Goal: Transaction & Acquisition: Purchase product/service

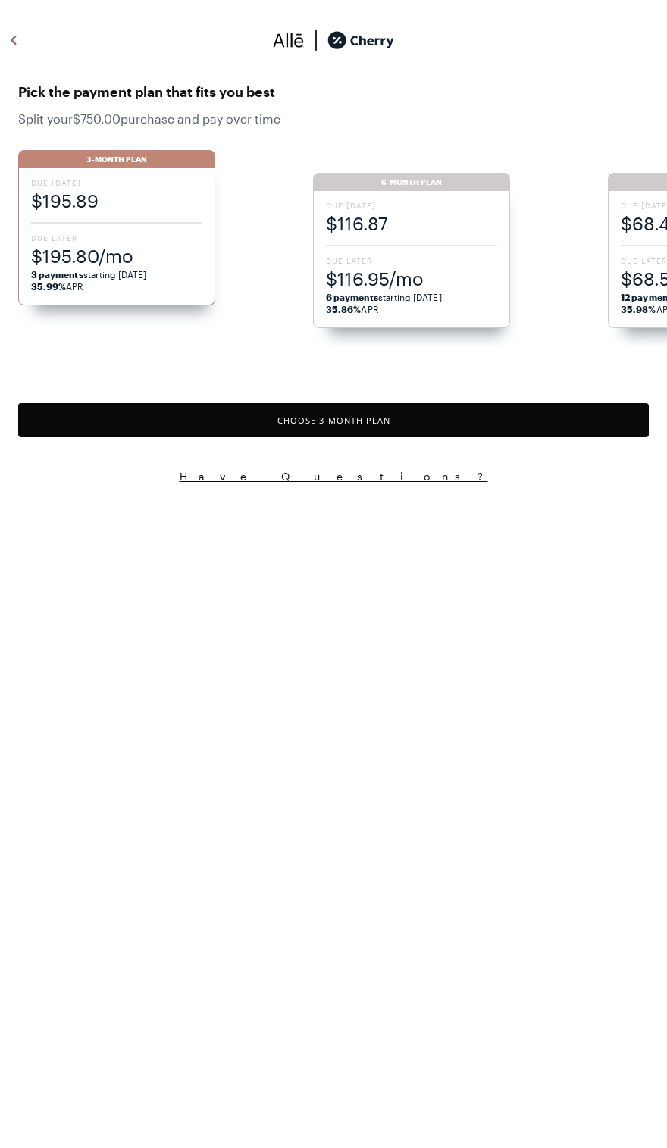
click at [170, 249] on span "$195.80/mo" at bounding box center [116, 255] width 171 height 25
click at [438, 426] on button "Choose 3 -Month Plan" at bounding box center [333, 420] width 630 height 34
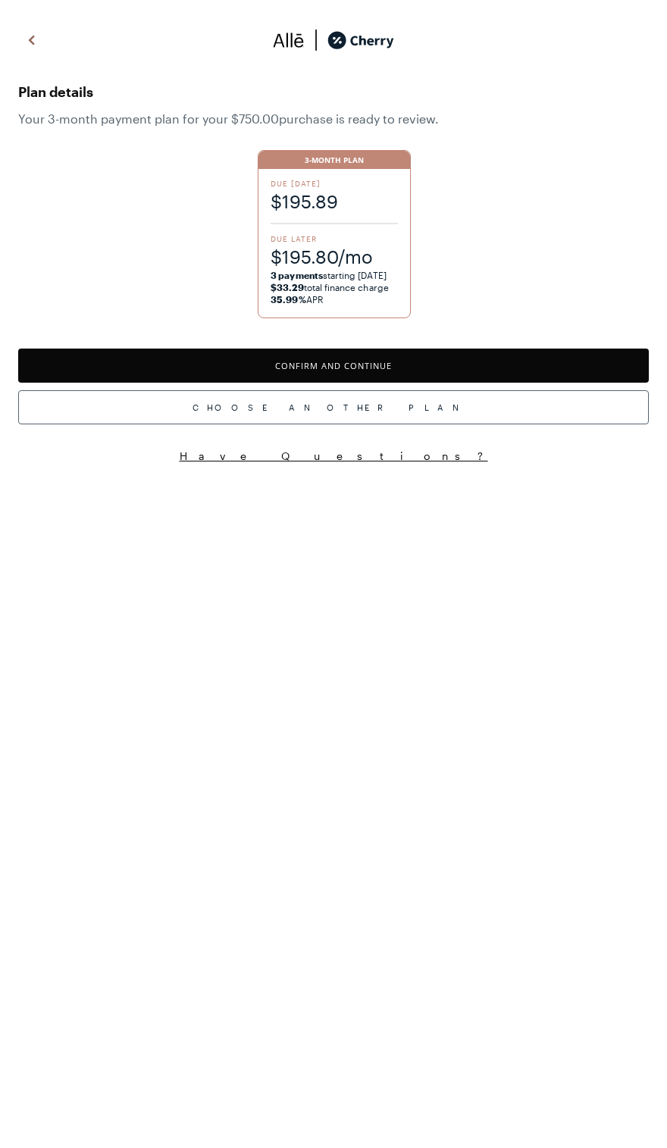
click at [446, 363] on button "Confirm and Continue" at bounding box center [333, 366] width 630 height 34
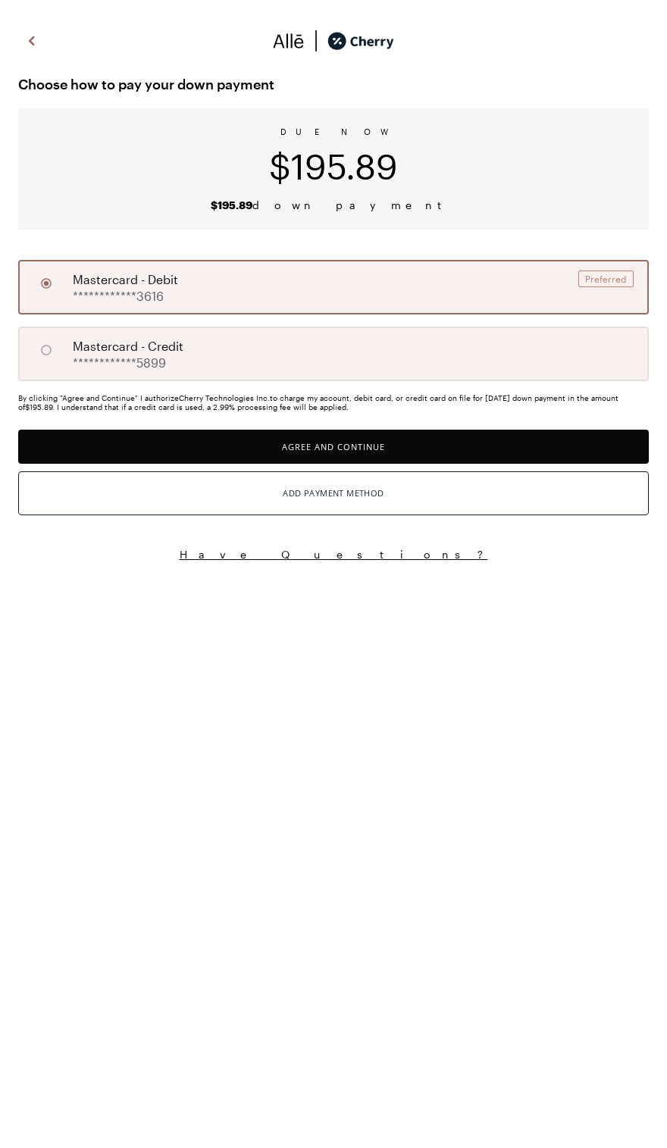
scroll to position [6, 0]
click at [421, 355] on div "**********" at bounding box center [333, 354] width 630 height 55
radio input "false"
radio input "true"
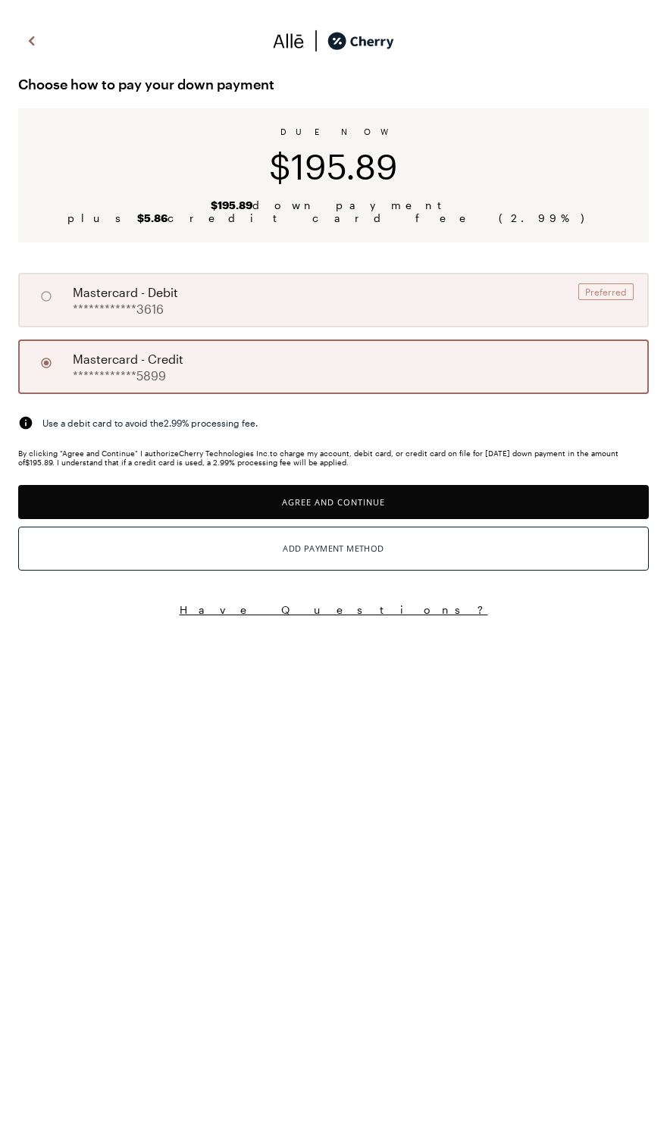
scroll to position [1253, 0]
click at [437, 571] on button "Add Payment Method" at bounding box center [333, 549] width 630 height 44
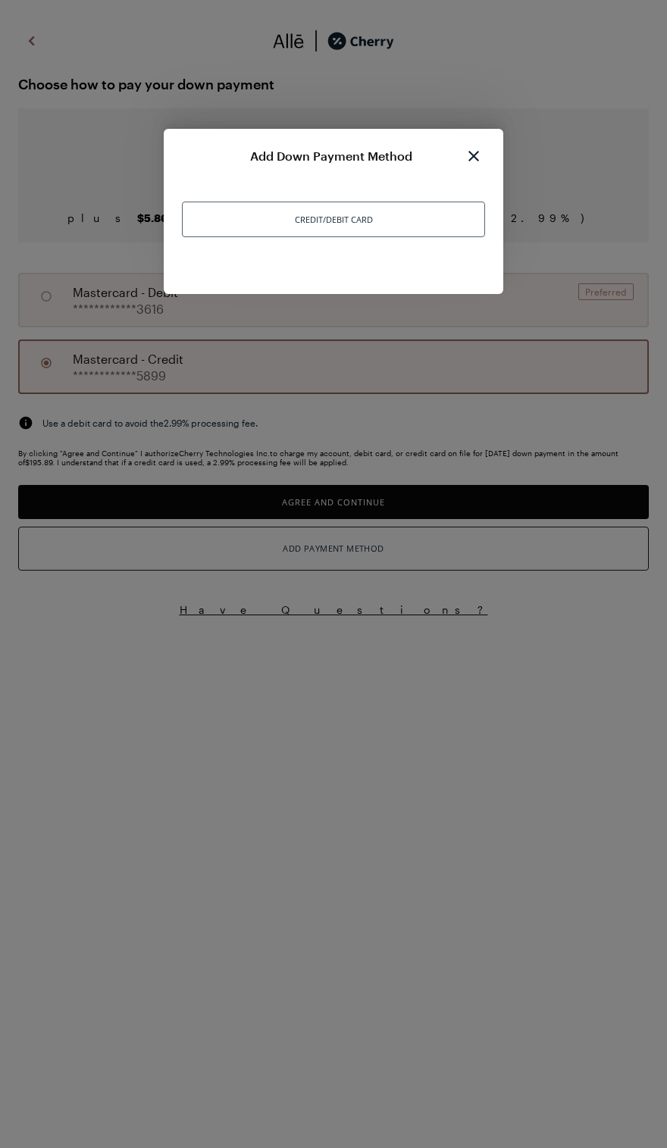
click at [419, 264] on div "Add Down Payment Method Credit/Debit Card" at bounding box center [333, 211] width 339 height 165
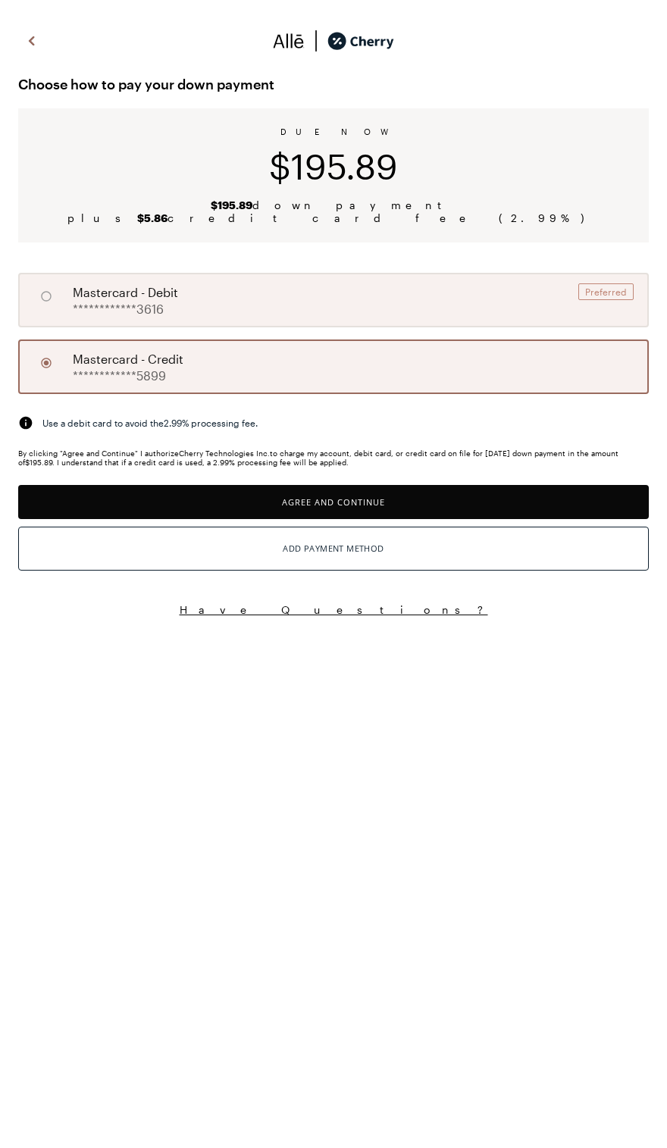
click at [467, 571] on button "Add Payment Method" at bounding box center [333, 549] width 630 height 44
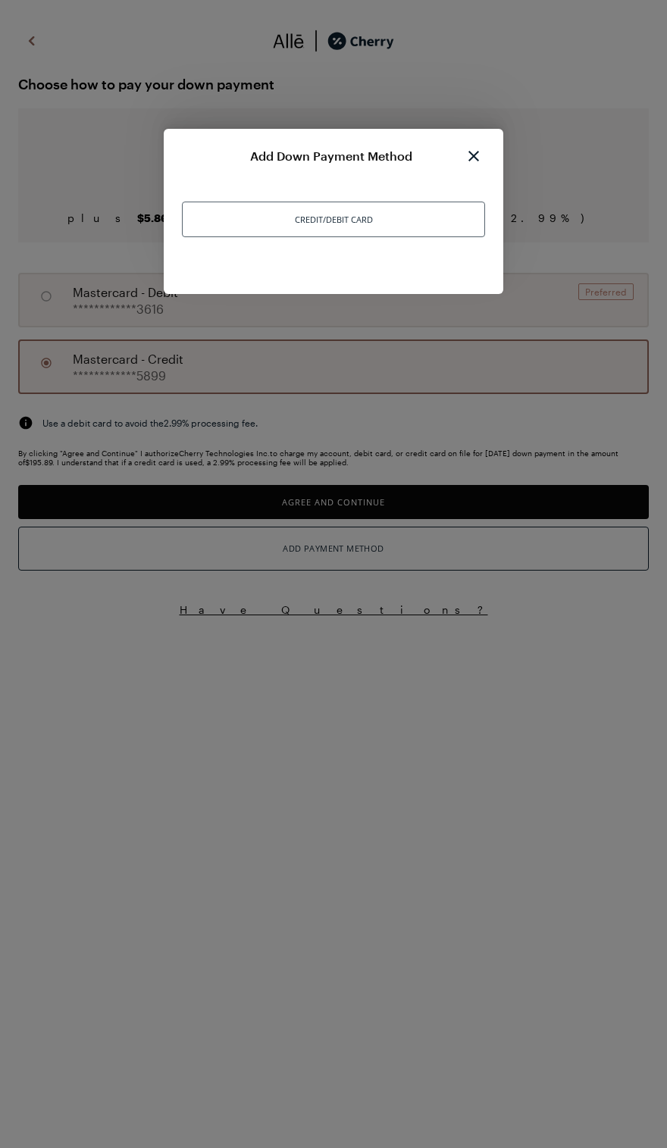
click at [439, 227] on div "Credit/Debit Card" at bounding box center [333, 220] width 303 height 36
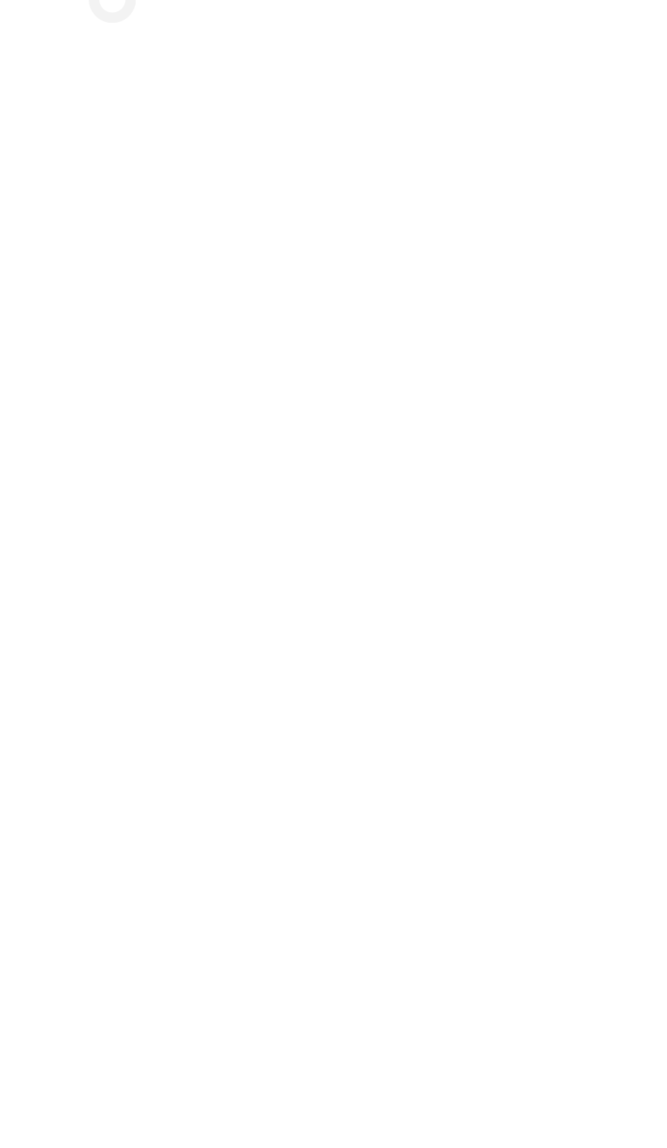
scroll to position [28, 0]
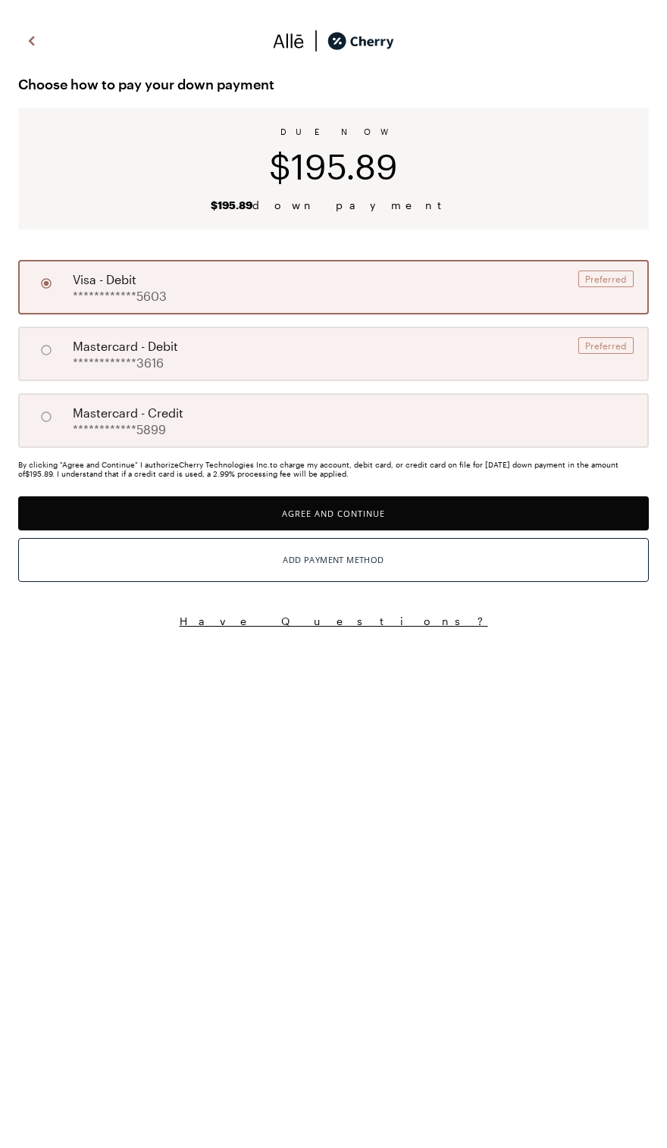
click at [428, 530] on button "Agree and Continue" at bounding box center [333, 513] width 630 height 34
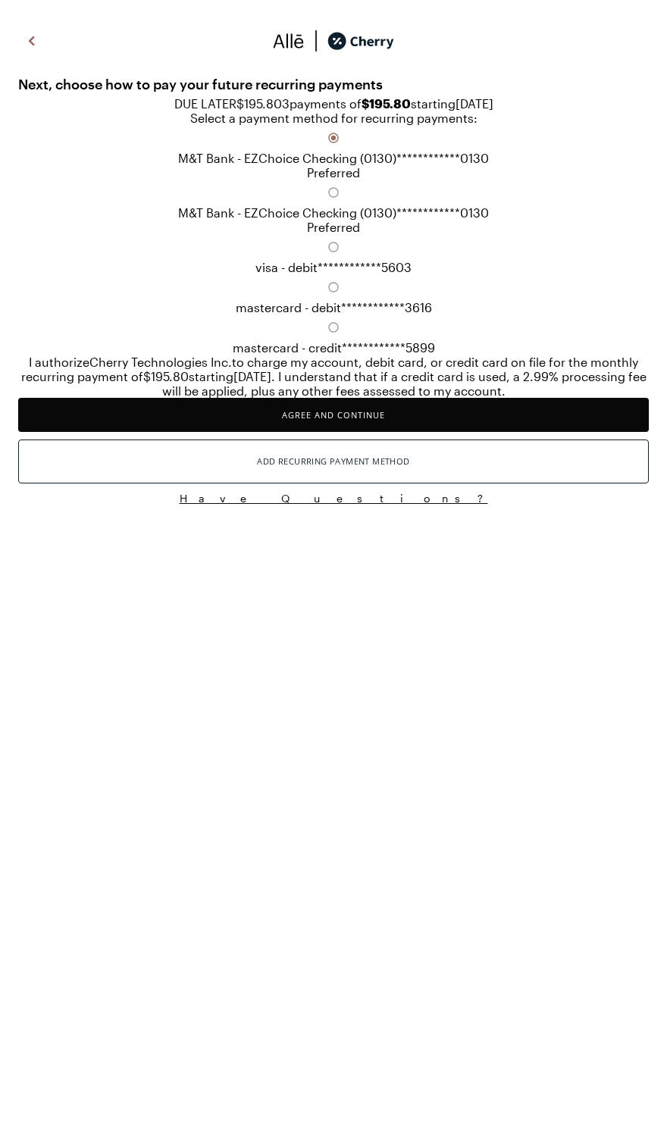
click at [410, 432] on button "Agree and Continue" at bounding box center [333, 415] width 630 height 34
